Goal: Task Accomplishment & Management: Manage account settings

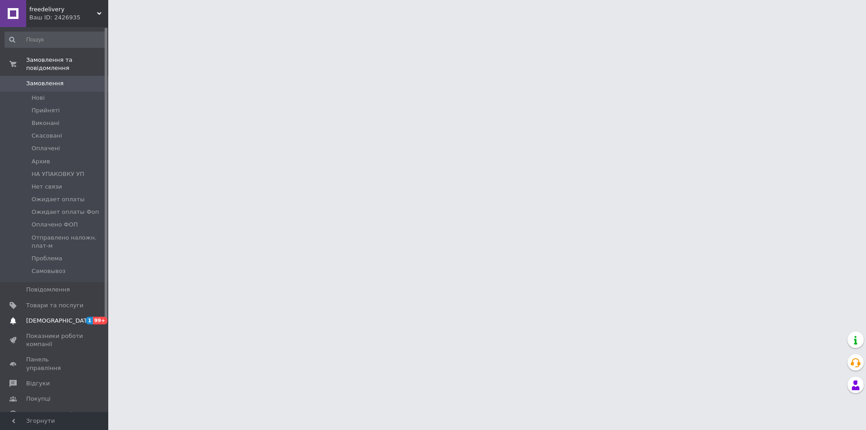
click at [73, 317] on span "[DEMOGRAPHIC_DATA]" at bounding box center [54, 321] width 57 height 8
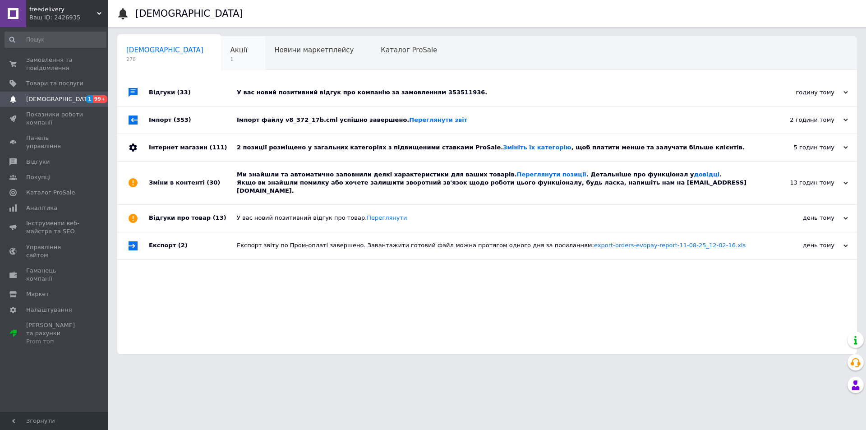
click at [221, 57] on div "Акції 1" at bounding box center [243, 54] width 44 height 34
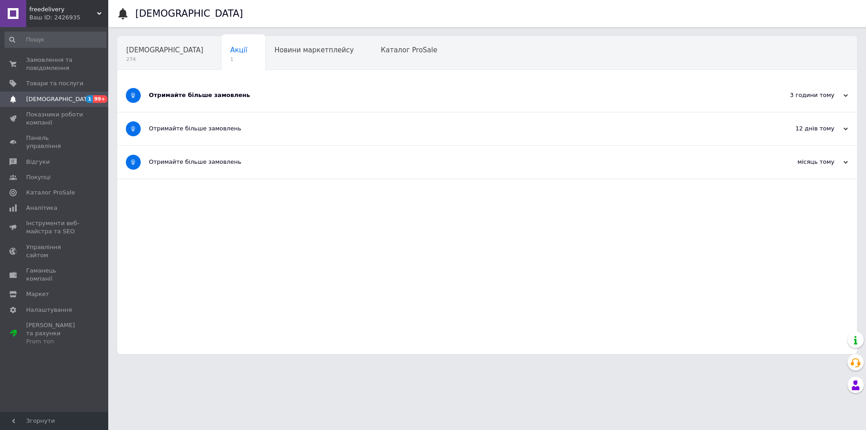
click at [284, 92] on div "Отримайте більше замовлень" at bounding box center [453, 95] width 609 height 8
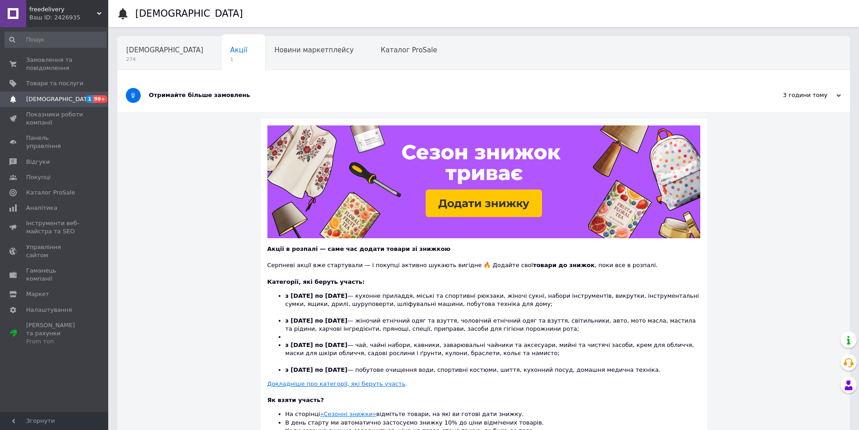
click at [284, 92] on div "Отримайте більше замовлень" at bounding box center [450, 95] width 602 height 8
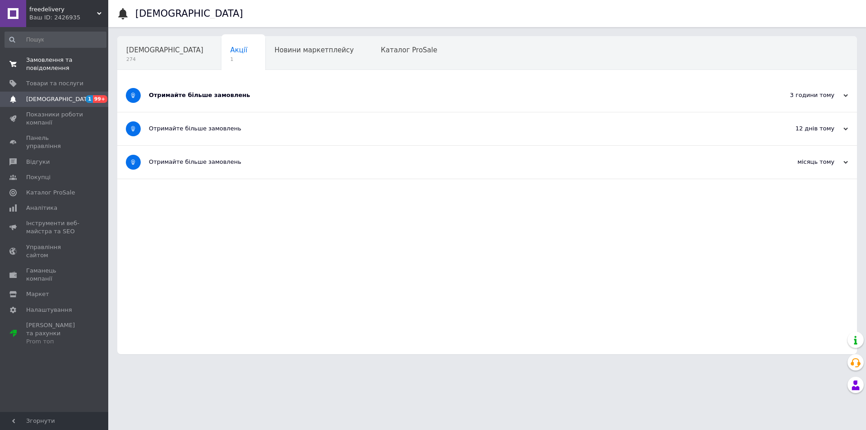
click at [57, 59] on span "Замовлення та повідомлення" at bounding box center [54, 64] width 57 height 16
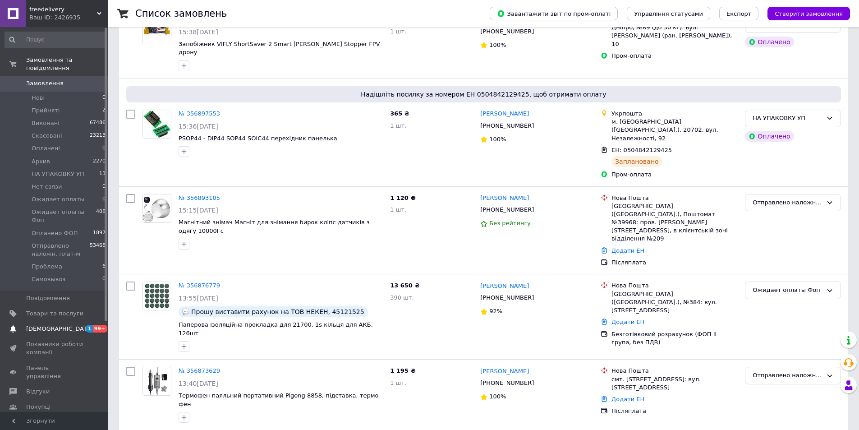
scroll to position [225, 0]
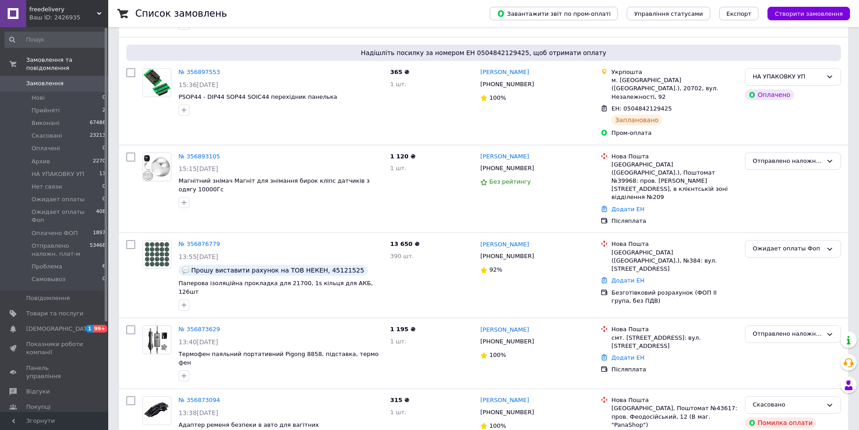
click at [71, 325] on span "[DEMOGRAPHIC_DATA]" at bounding box center [54, 329] width 57 height 8
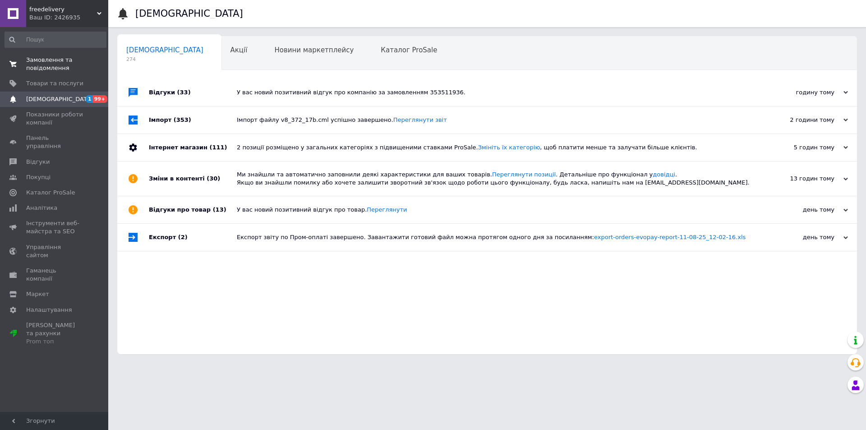
click at [85, 65] on span "0 0" at bounding box center [95, 64] width 25 height 16
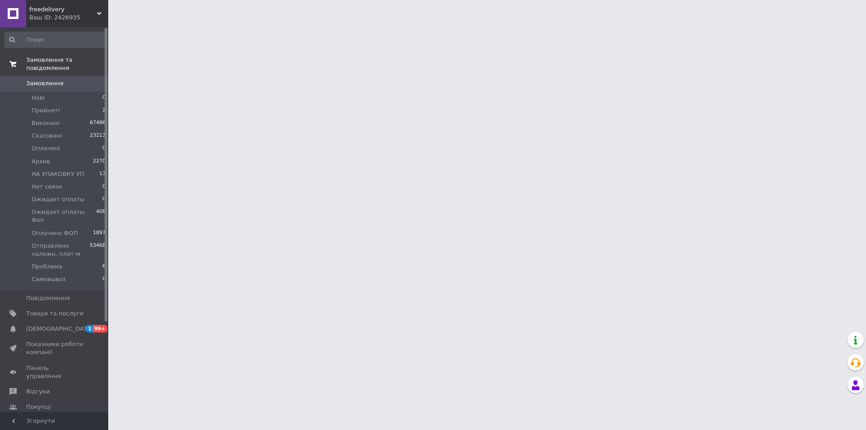
click at [64, 321] on link "[DEMOGRAPHIC_DATA] 1 99+" at bounding box center [55, 328] width 111 height 15
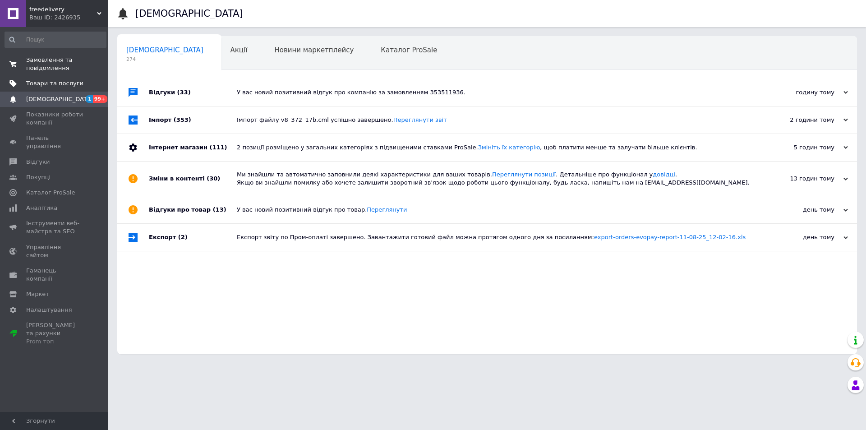
click at [78, 85] on span "Товари та послуги" at bounding box center [54, 83] width 57 height 8
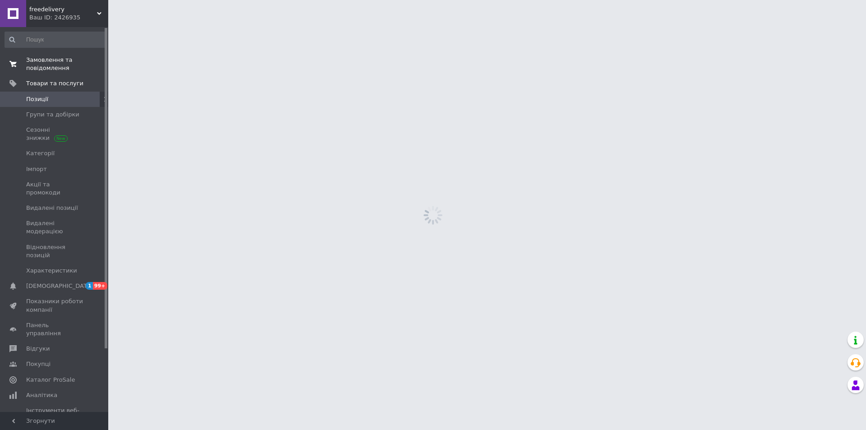
click at [65, 68] on span "Замовлення та повідомлення" at bounding box center [54, 64] width 57 height 16
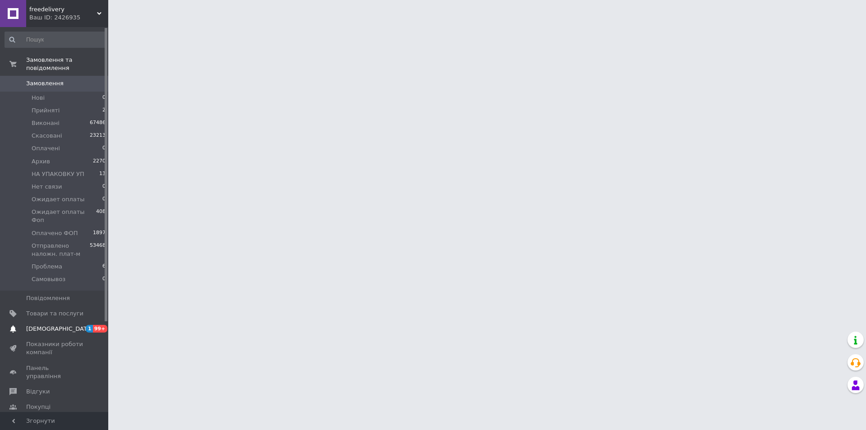
click at [60, 325] on span "[DEMOGRAPHIC_DATA]" at bounding box center [54, 329] width 57 height 8
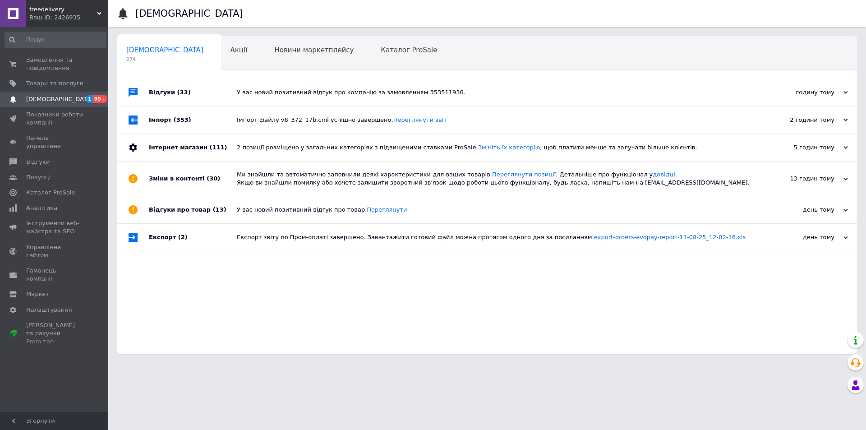
click at [477, 84] on div "У вас новий позитивний відгук про компанію за замовленням 353511936." at bounding box center [497, 92] width 521 height 27
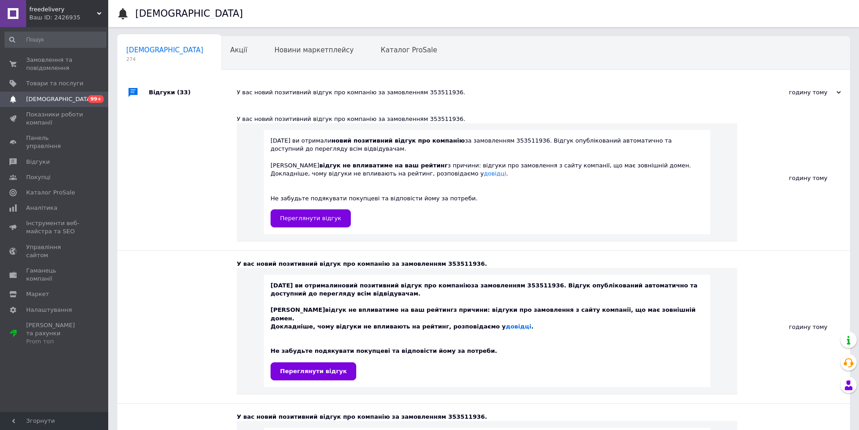
click at [473, 90] on div "У вас новий позитивний відгук про компанію за замовленням 353511936." at bounding box center [494, 92] width 514 height 8
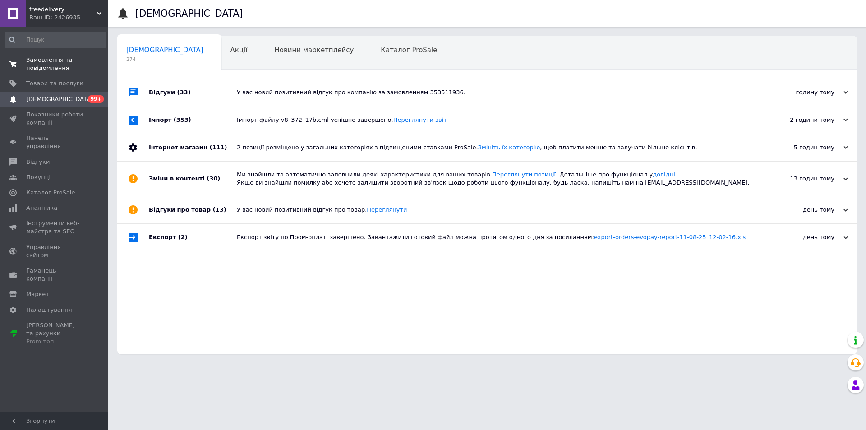
click at [53, 72] on span "Замовлення та повідомлення" at bounding box center [54, 64] width 57 height 16
